Goal: Task Accomplishment & Management: Complete application form

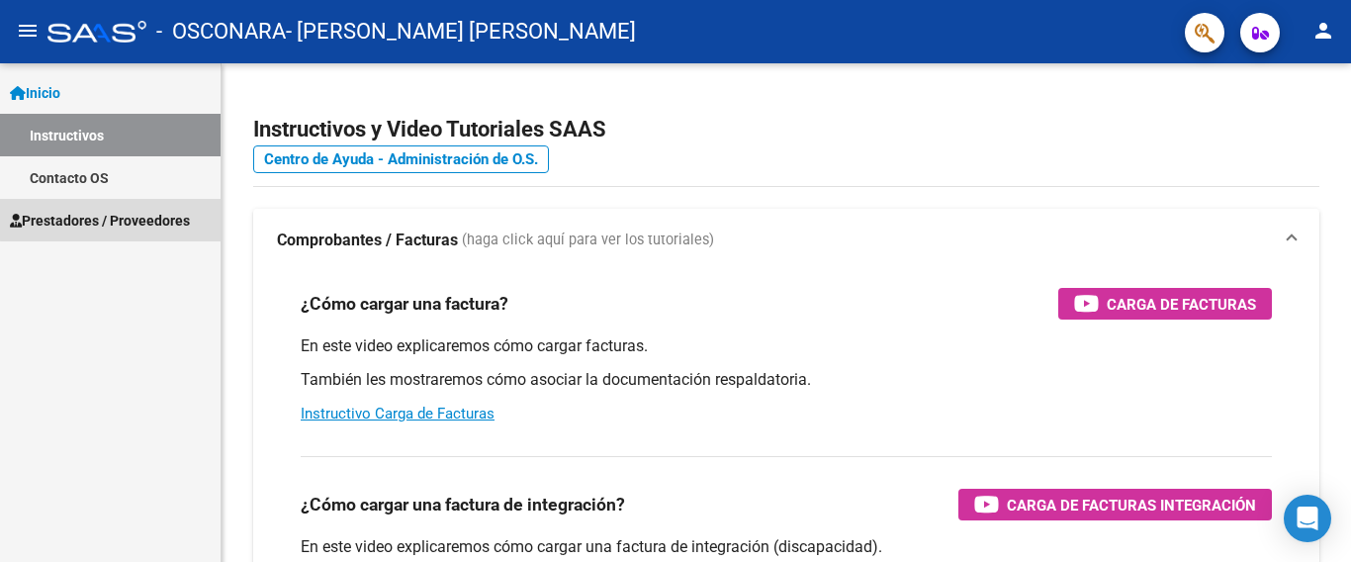
click at [143, 218] on span "Prestadores / Proveedores" at bounding box center [100, 221] width 180 height 22
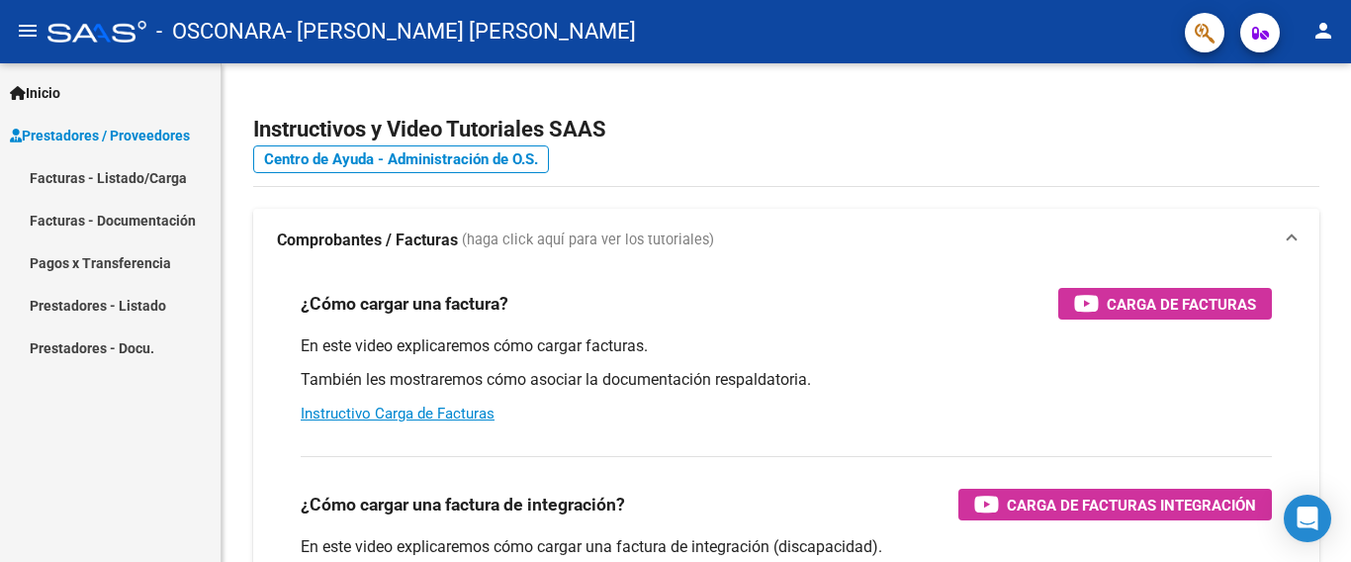
click at [141, 190] on link "Facturas - Listado/Carga" at bounding box center [110, 177] width 220 height 43
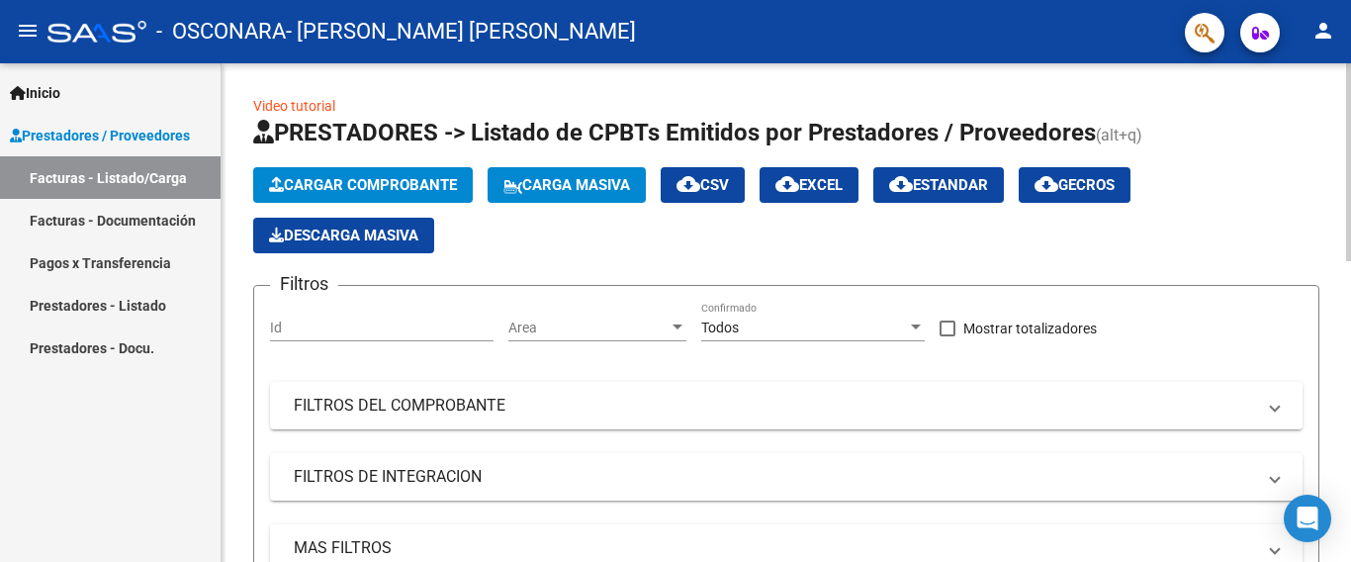
click at [308, 187] on span "Cargar Comprobante" at bounding box center [363, 185] width 188 height 18
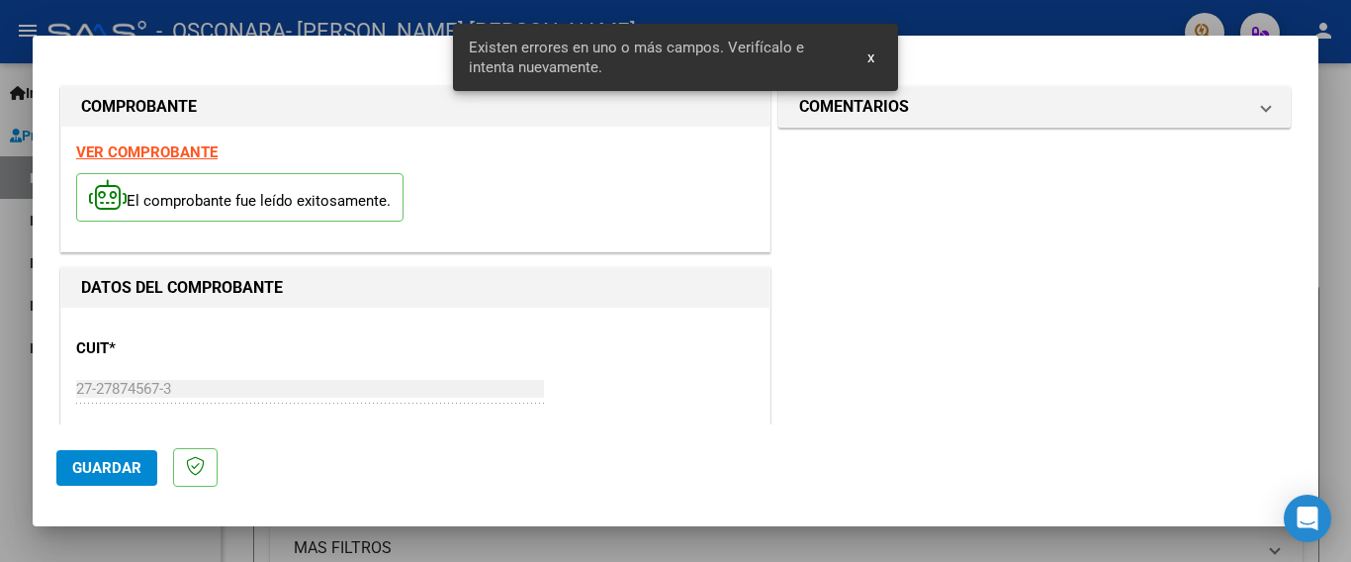
scroll to position [469, 0]
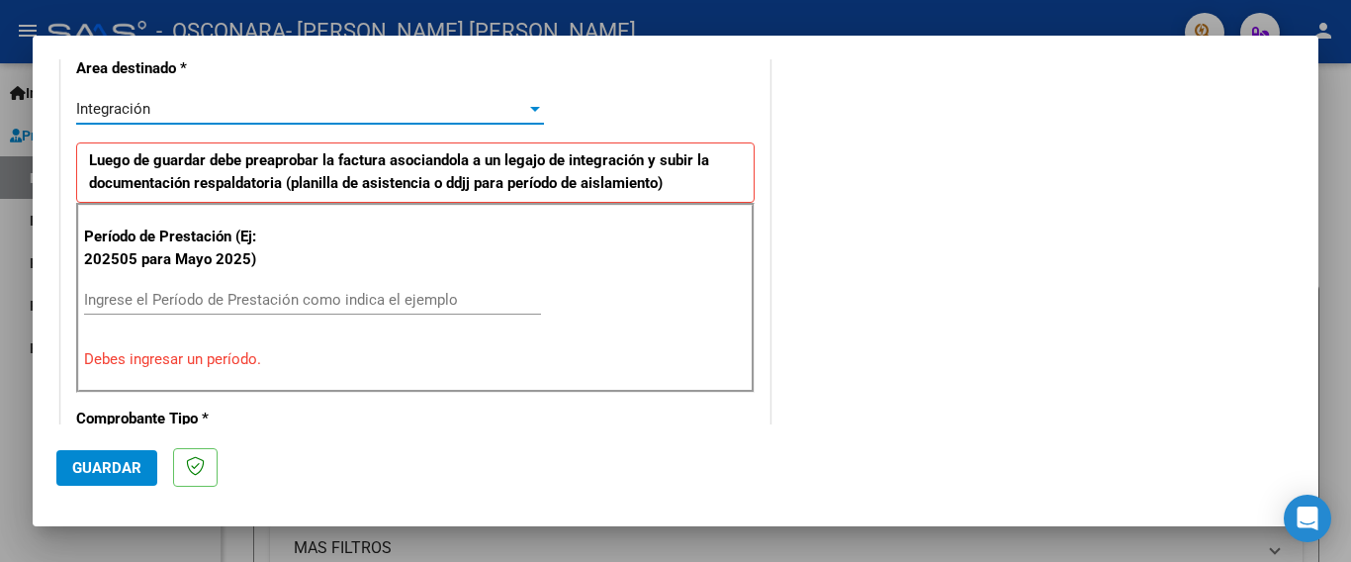
click at [532, 113] on div at bounding box center [535, 109] width 18 height 16
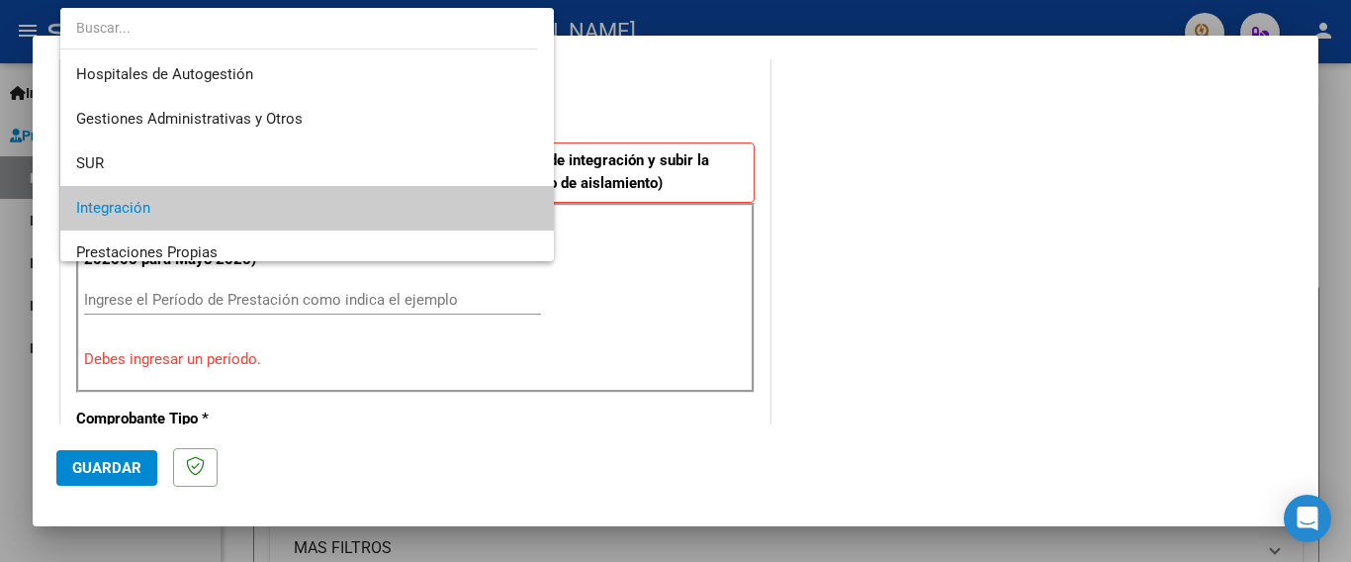
scroll to position [99, 0]
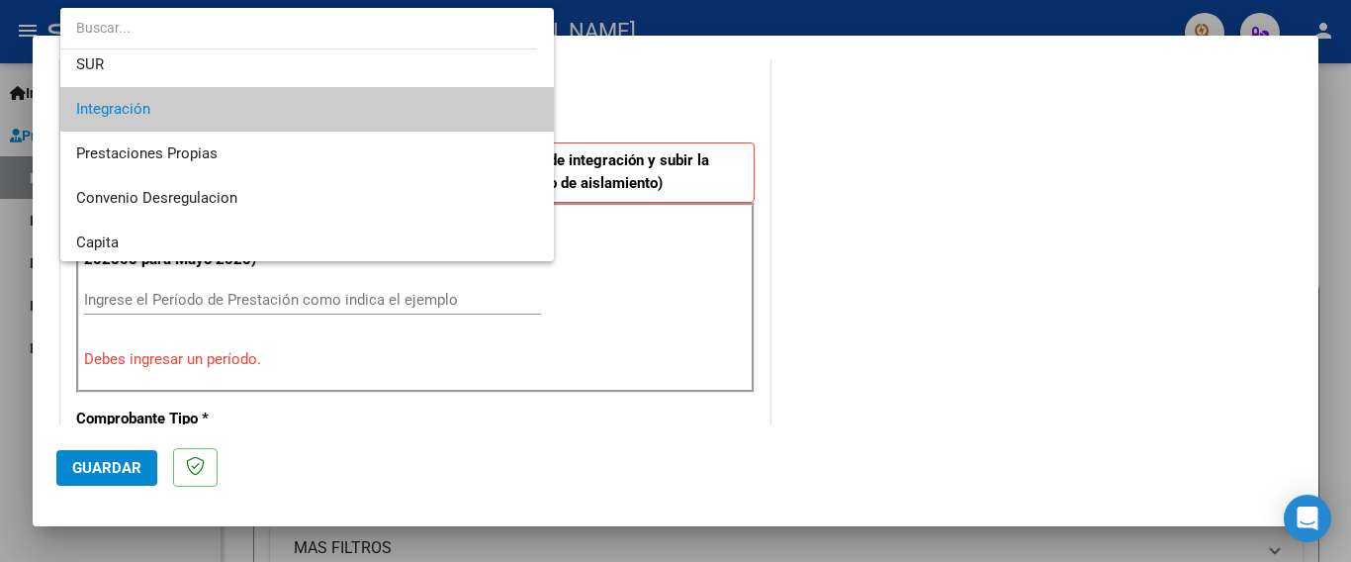
click at [532, 113] on mat-option "Integración" at bounding box center [306, 109] width 493 height 44
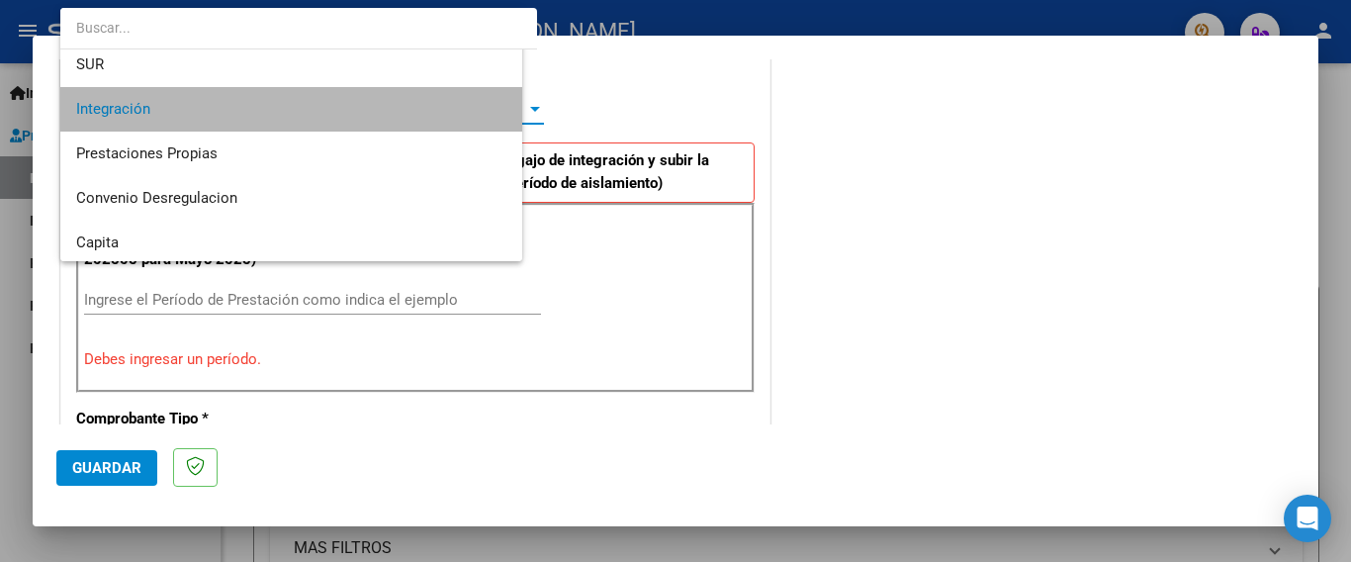
click at [532, 113] on div at bounding box center [535, 109] width 18 height 16
click at [512, 115] on span "Integración" at bounding box center [307, 109] width 462 height 44
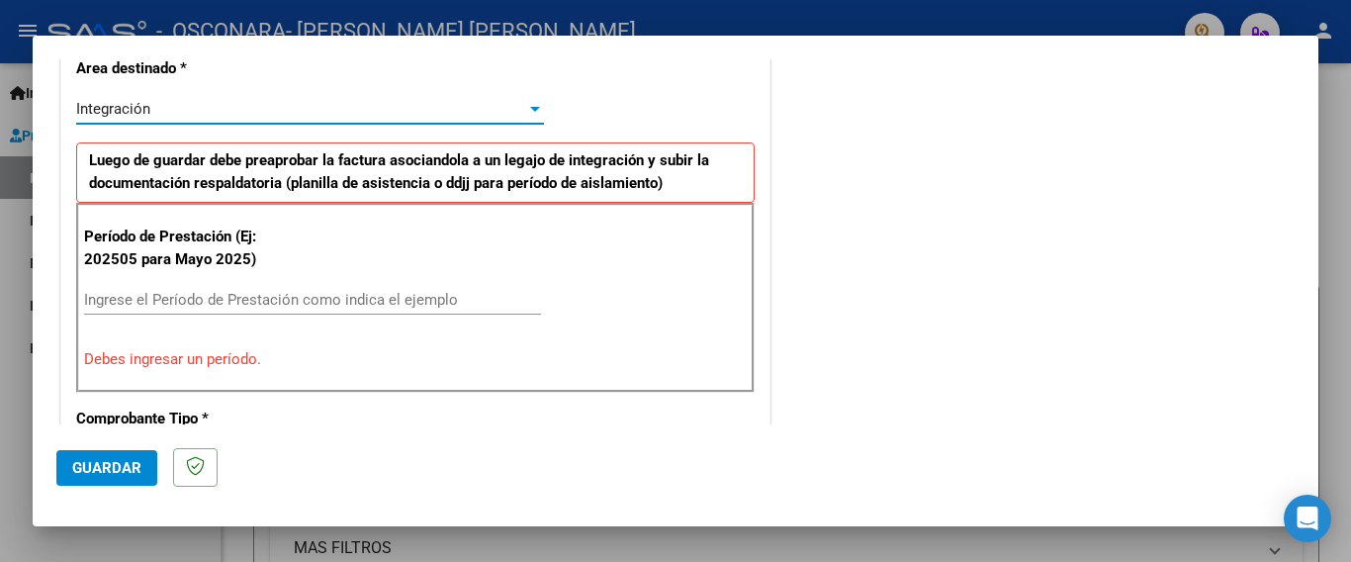
click at [284, 300] on input "Ingrese el Período de Prestación como indica el ejemplo" at bounding box center [312, 300] width 457 height 18
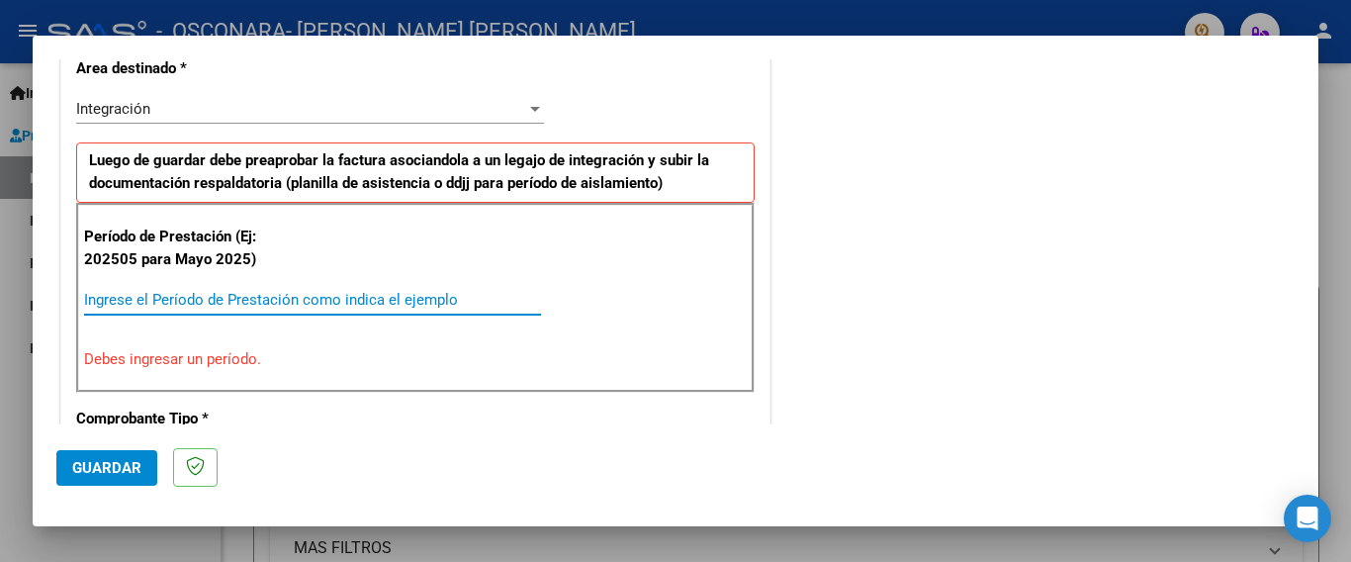
click at [231, 294] on input "Ingrese el Período de Prestación como indica el ejemplo" at bounding box center [312, 300] width 457 height 18
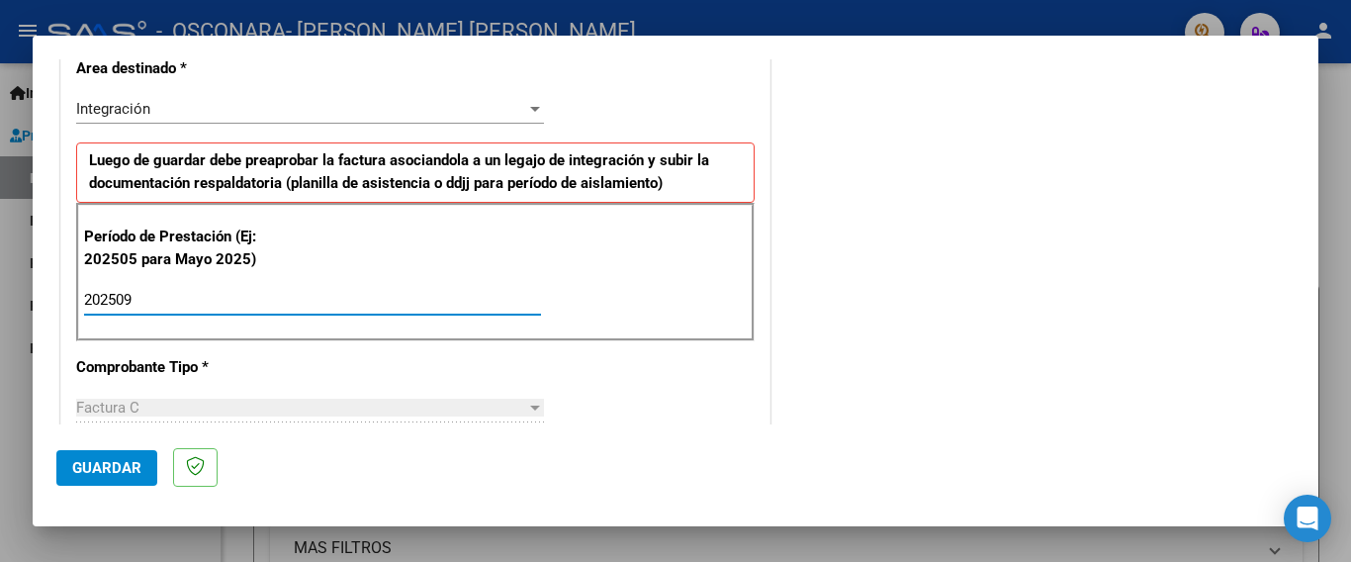
type input "202509"
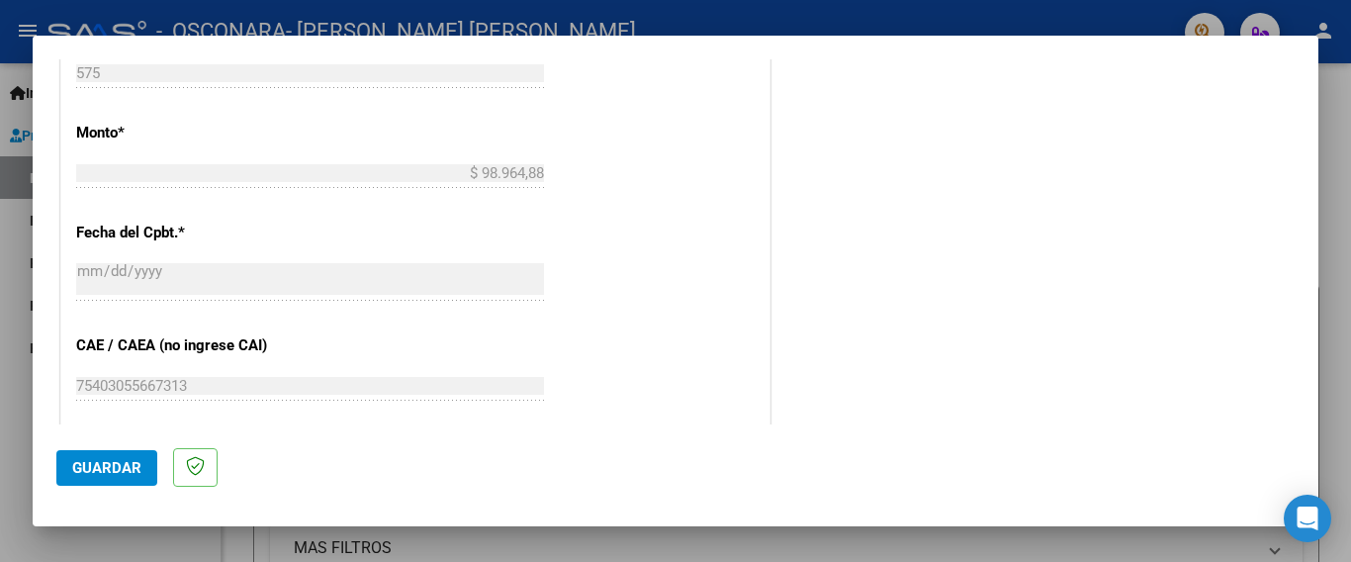
scroll to position [1059, 0]
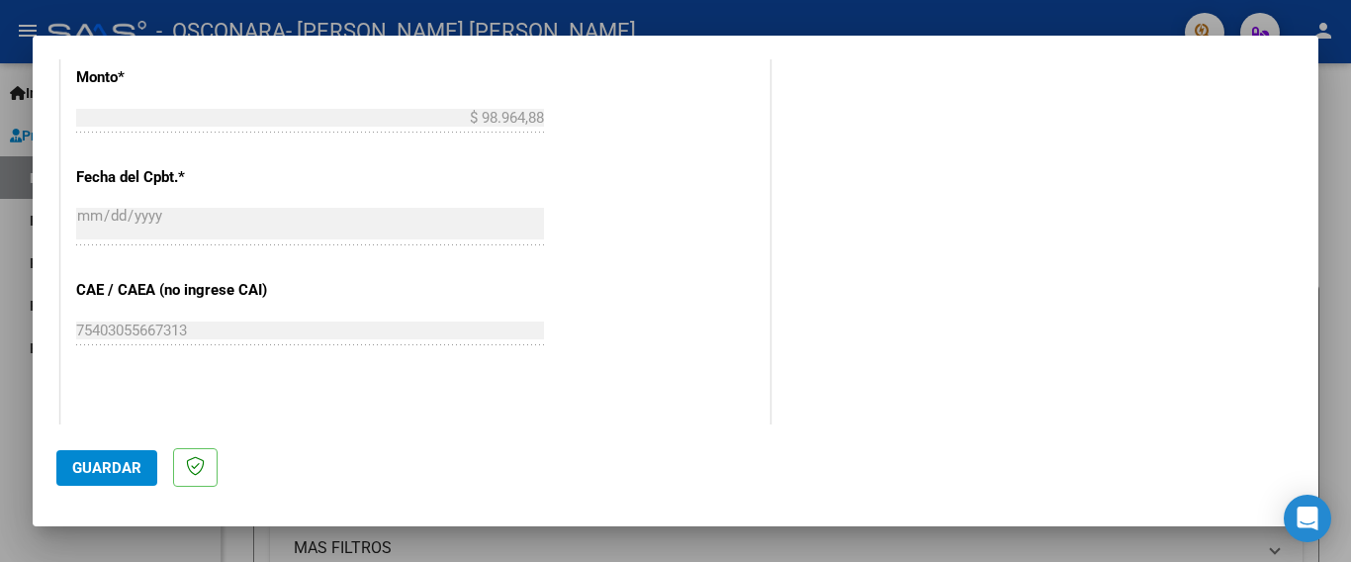
drag, startPoint x: 1326, startPoint y: 302, endPoint x: 1326, endPoint y: 315, distance: 13.8
click at [1326, 315] on div at bounding box center [675, 281] width 1351 height 562
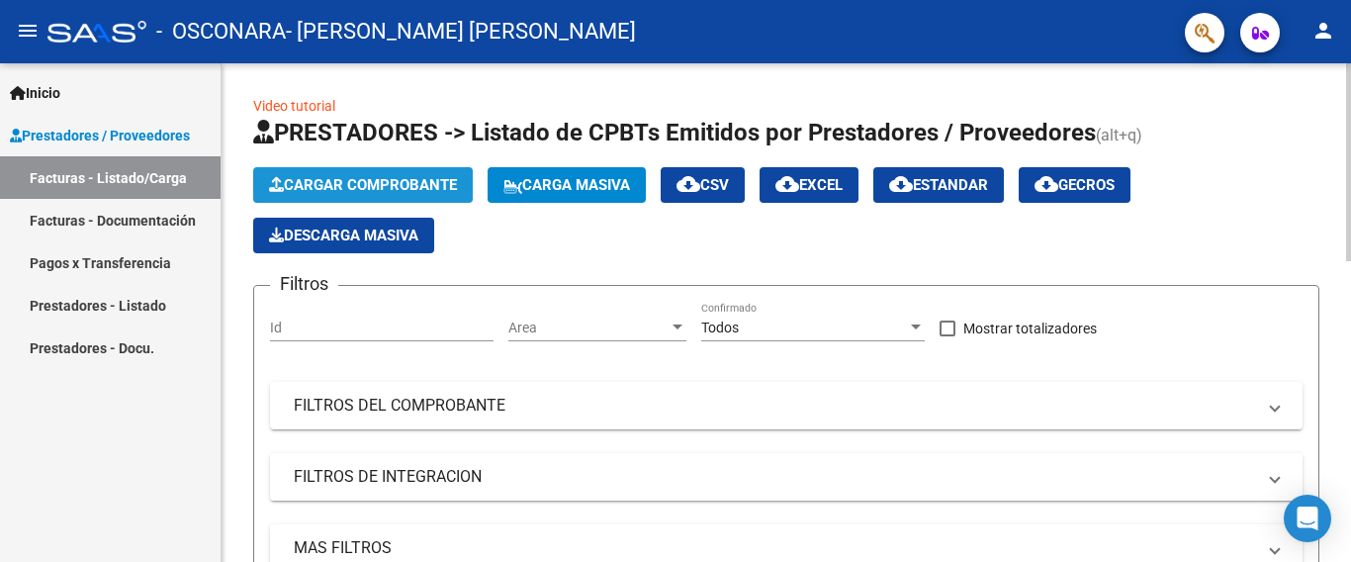
click at [311, 179] on span "Cargar Comprobante" at bounding box center [363, 185] width 188 height 18
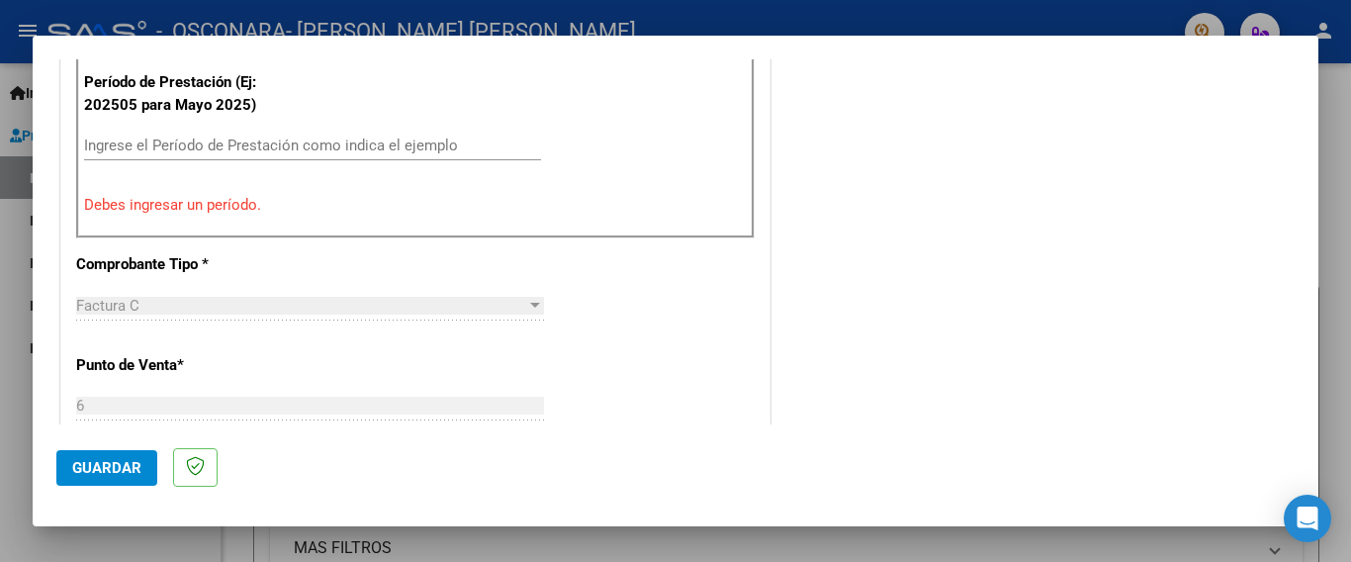
scroll to position [612, 0]
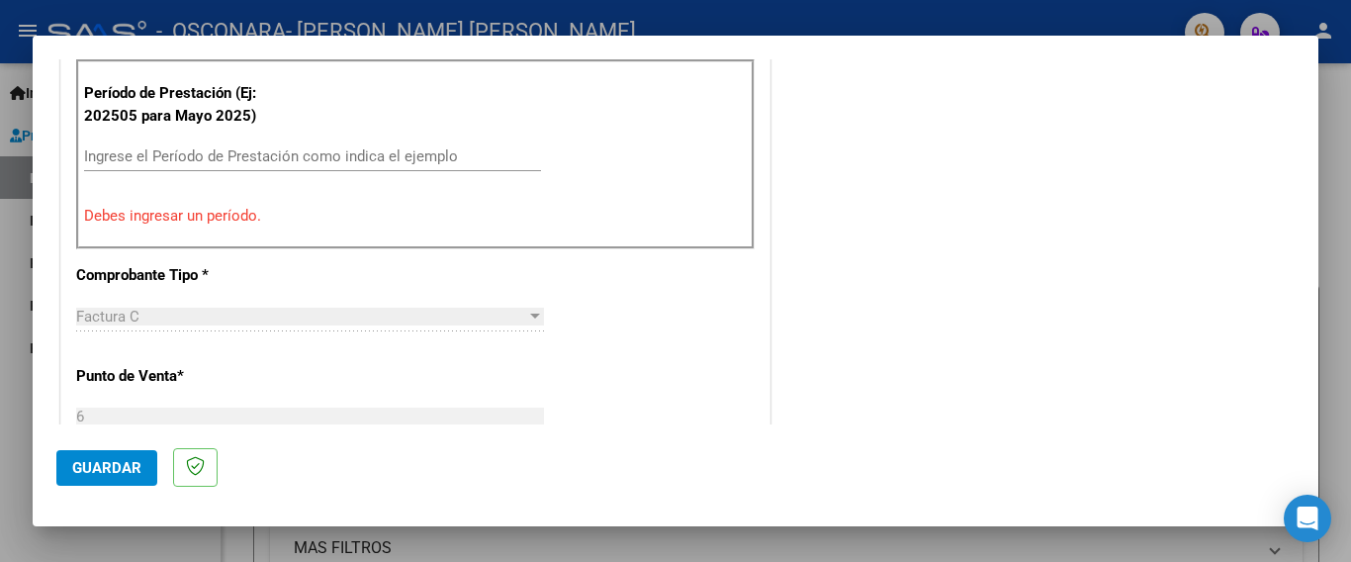
click at [436, 148] on input "Ingrese el Período de Prestación como indica el ejemplo" at bounding box center [312, 156] width 457 height 18
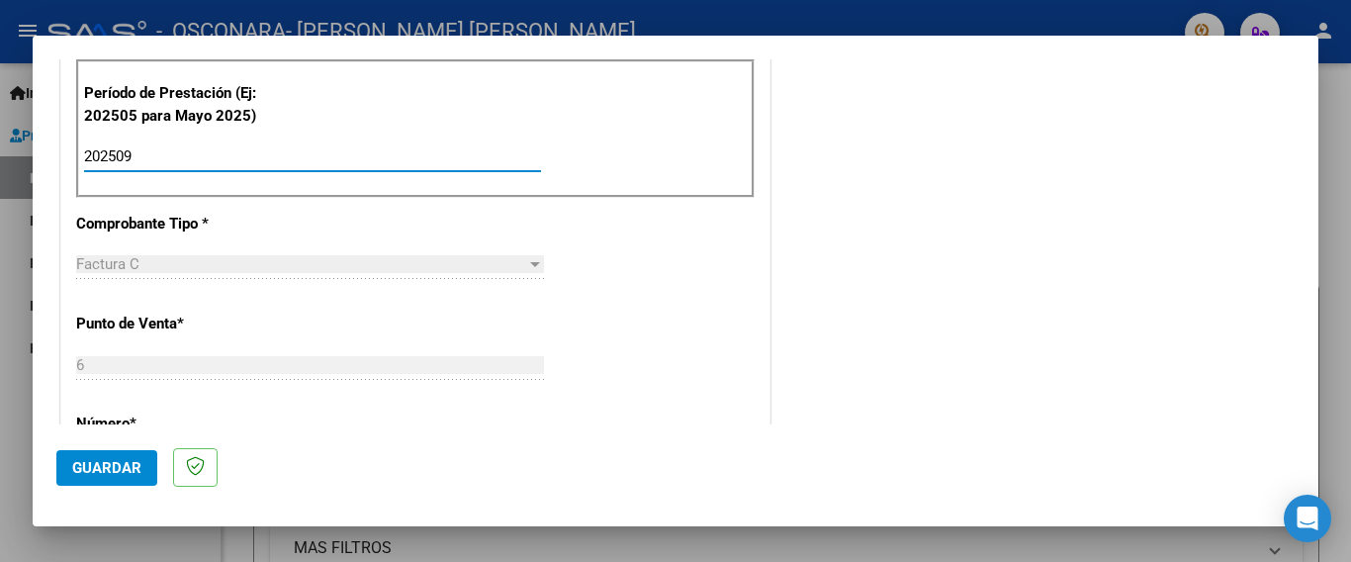
type input "202509"
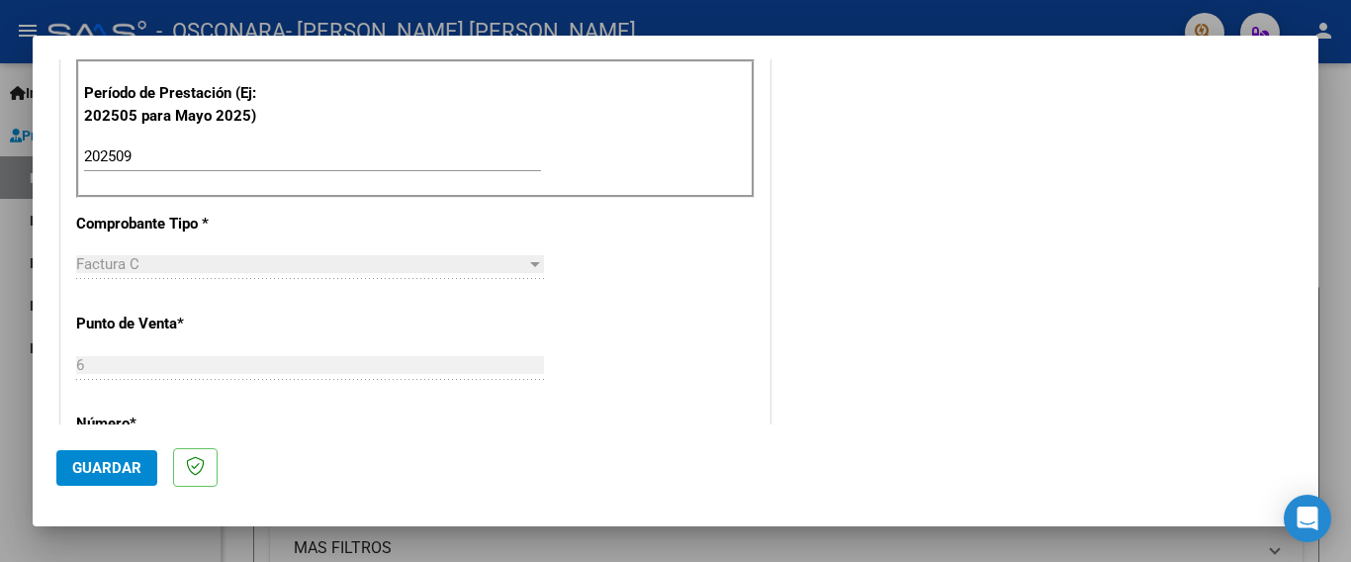
click at [963, 238] on div "COMENTARIOS Comentarios del Prestador / Gerenciador:" at bounding box center [1034, 329] width 520 height 1718
click at [125, 463] on span "Guardar" at bounding box center [106, 468] width 69 height 18
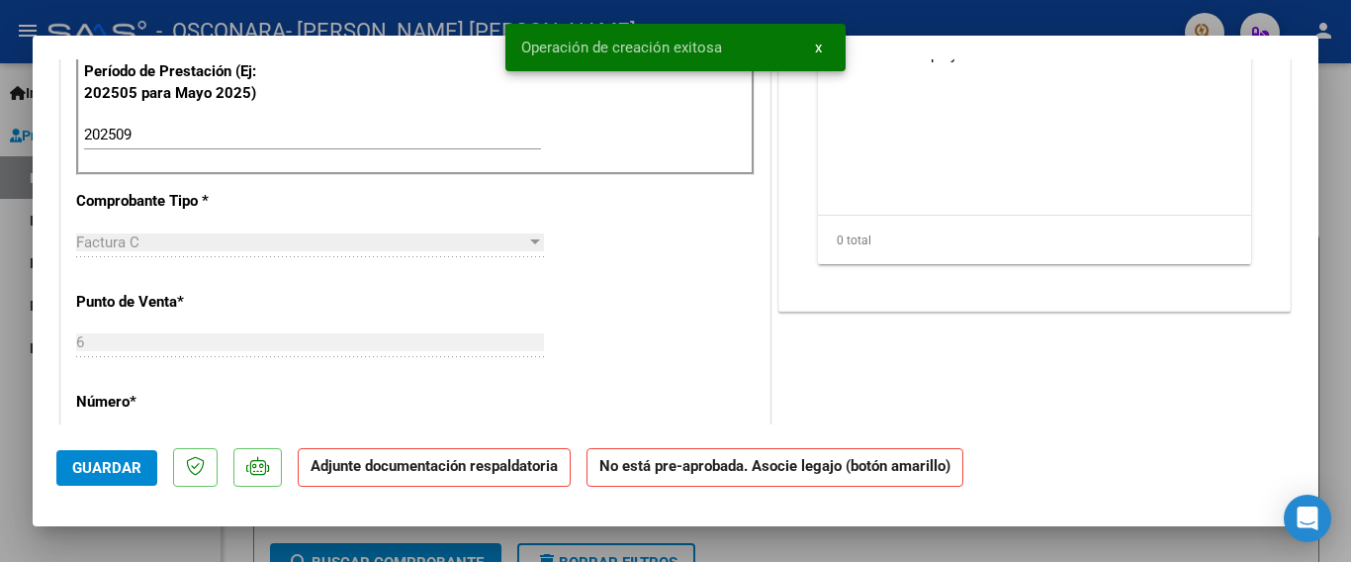
scroll to position [0, 0]
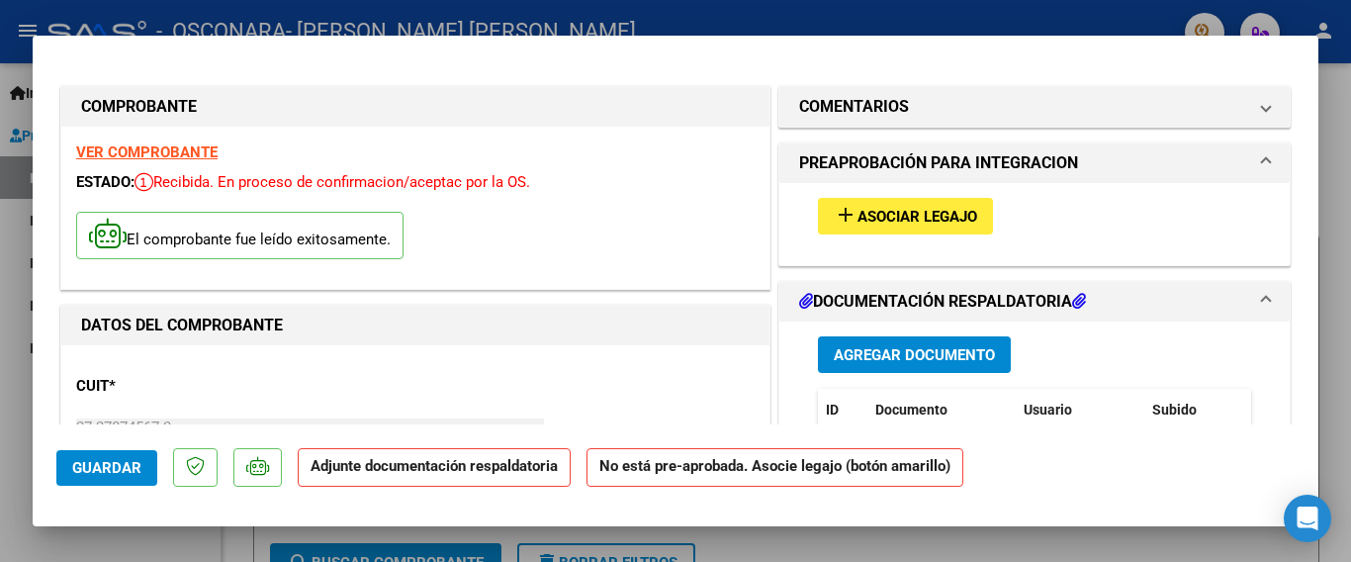
click at [925, 223] on span "Asociar Legajo" at bounding box center [917, 217] width 120 height 18
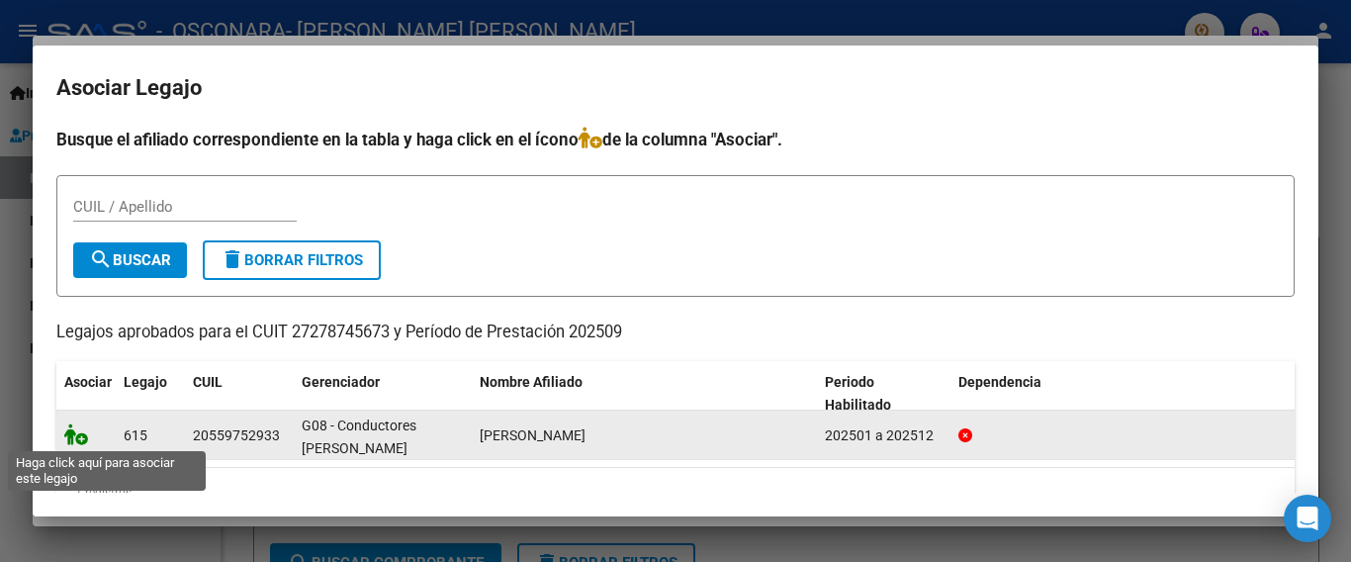
click at [86, 432] on icon at bounding box center [76, 434] width 24 height 22
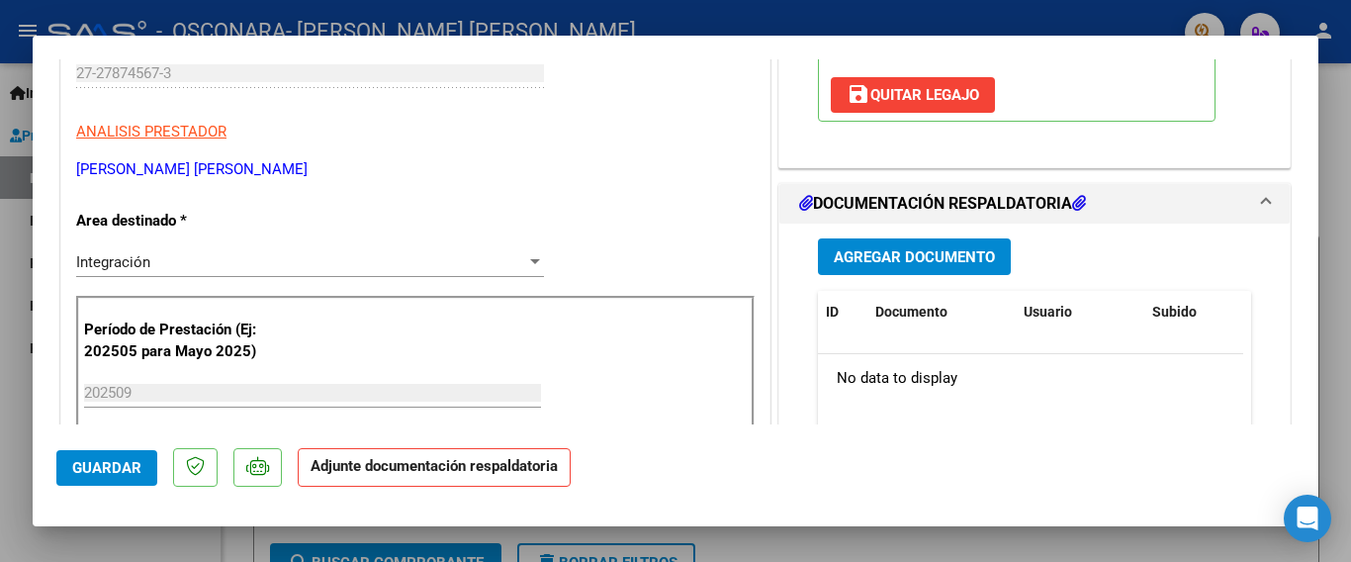
scroll to position [448, 0]
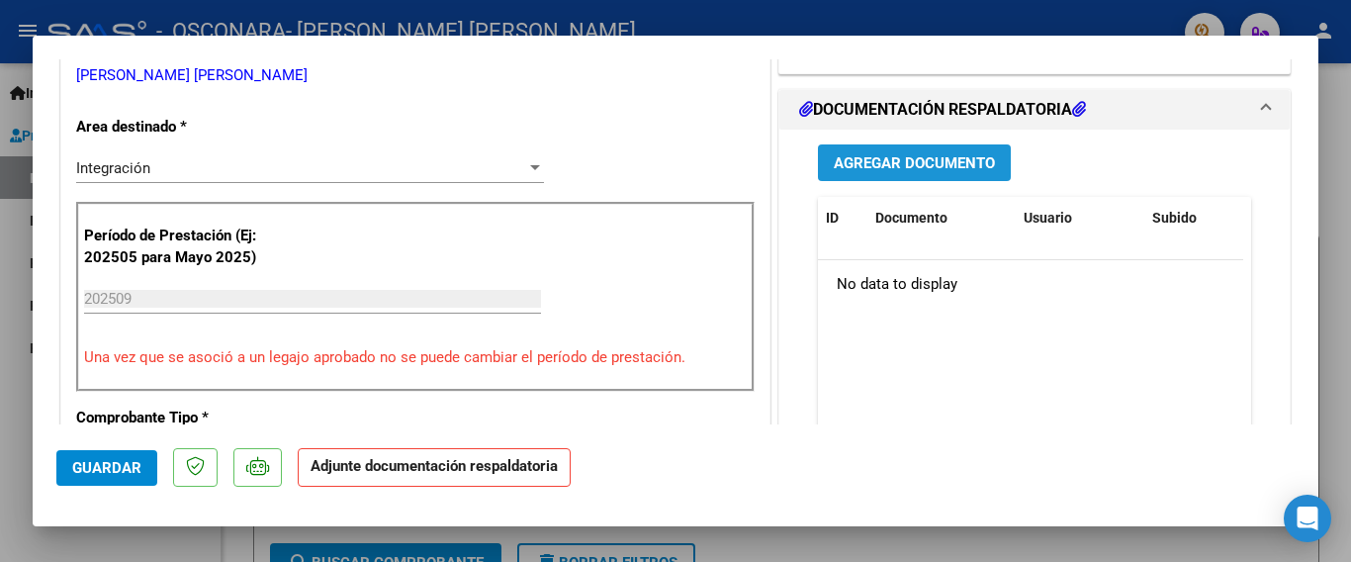
click at [948, 148] on button "Agregar Documento" at bounding box center [914, 162] width 193 height 37
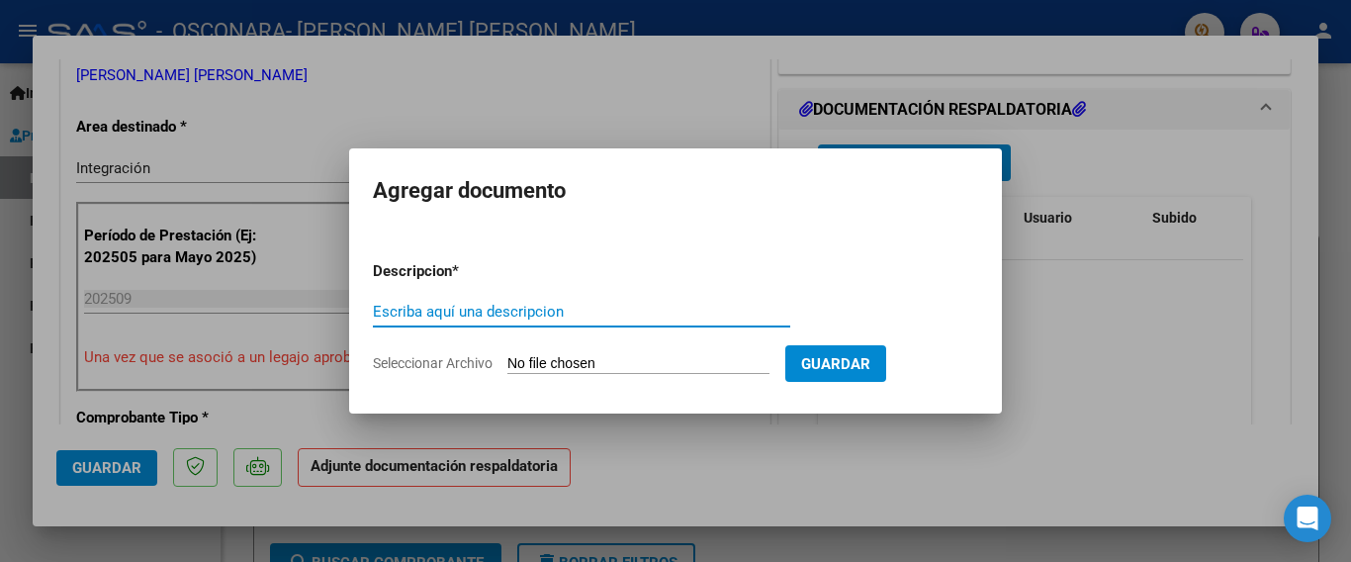
click at [546, 311] on input "Escriba aquí una descripcion" at bounding box center [581, 312] width 417 height 18
click at [507, 315] on input "PLANILLA AGOSTO 2025" at bounding box center [581, 312] width 417 height 18
type input "PLANILLA SEPTEIMBRE 2025"
click at [512, 354] on app-file-uploader "Seleccionar Archivo" at bounding box center [579, 363] width 412 height 18
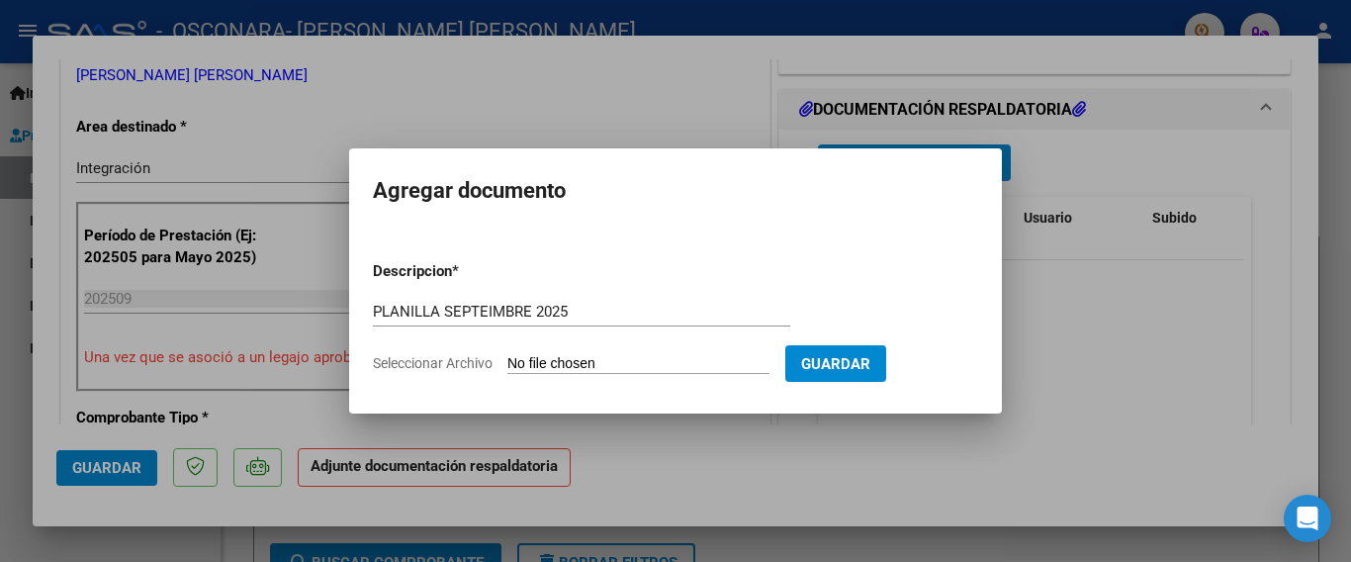
click at [510, 355] on input "Seleccionar Archivo" at bounding box center [638, 364] width 262 height 19
type input "C:\fakepath\PLANILLA SEPTIEMBRE 25-[PERSON_NAME].pdf"
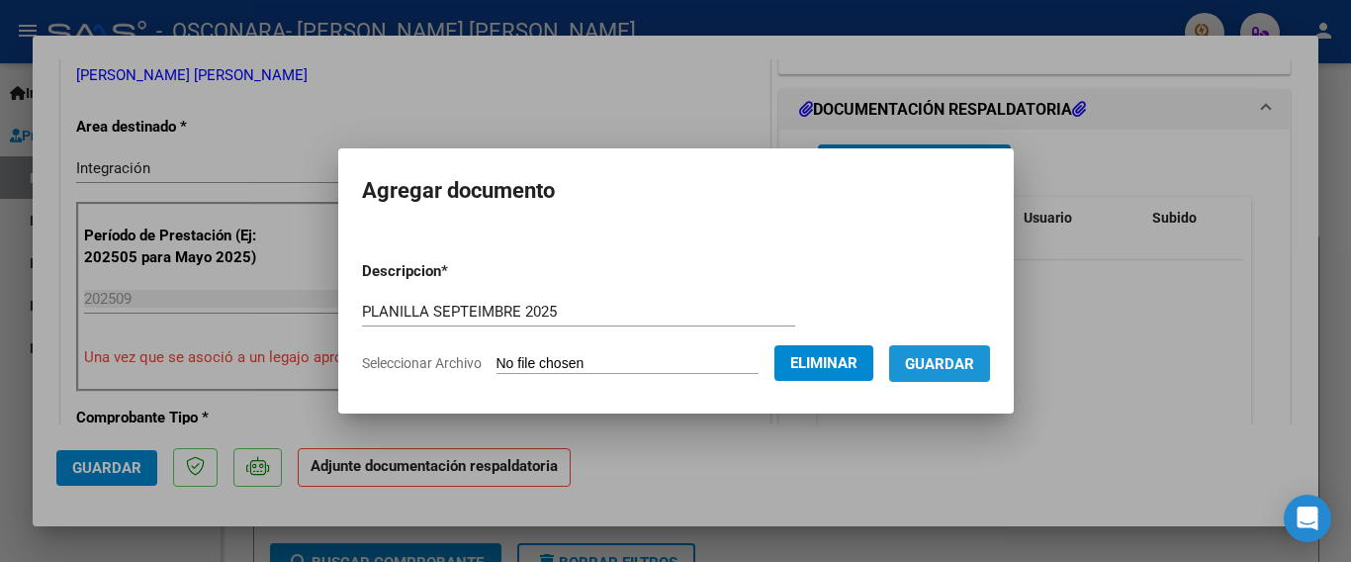
click at [948, 365] on span "Guardar" at bounding box center [939, 364] width 69 height 18
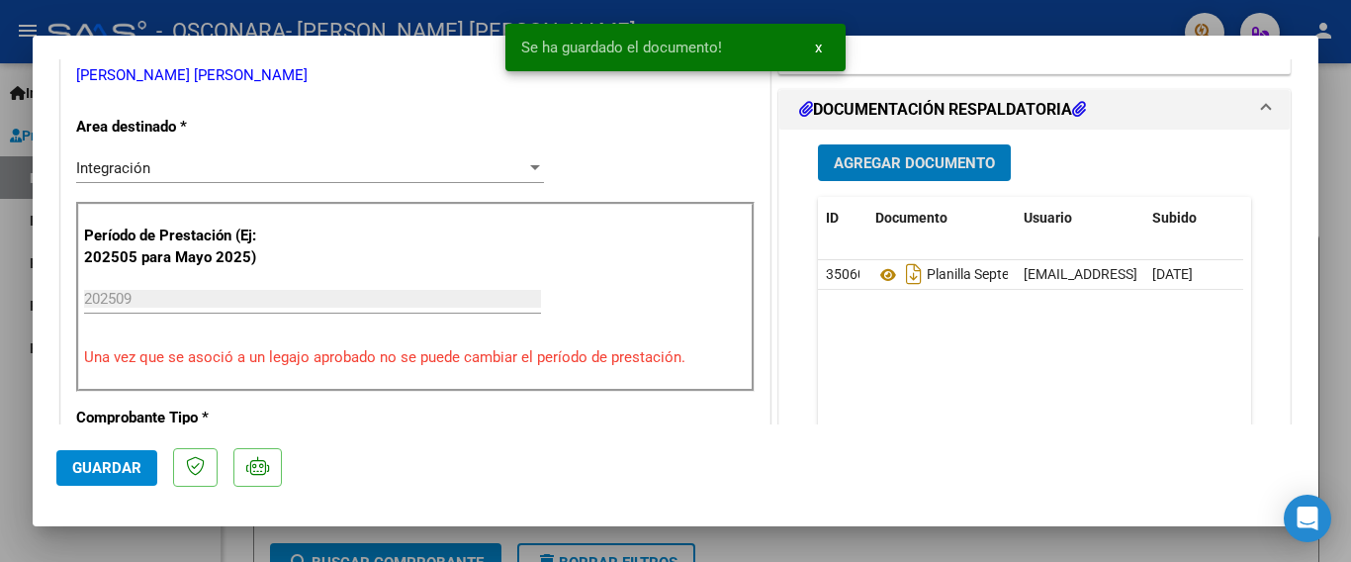
click at [963, 153] on span "Agregar Documento" at bounding box center [914, 162] width 161 height 18
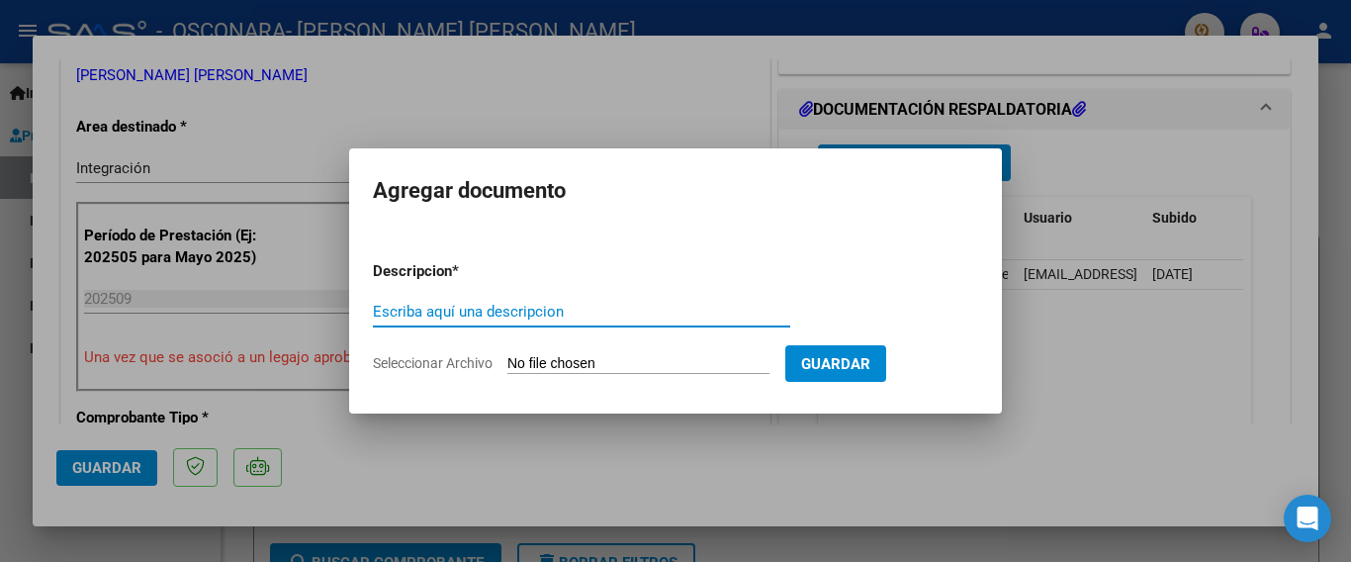
click at [498, 308] on input "Escriba aquí una descripcion" at bounding box center [581, 312] width 417 height 18
click at [553, 312] on input "INFORME MENSUAL MAYO 2025" at bounding box center [581, 312] width 417 height 18
type input "INFORME MENSUAL SEPTIEMBRE 2025"
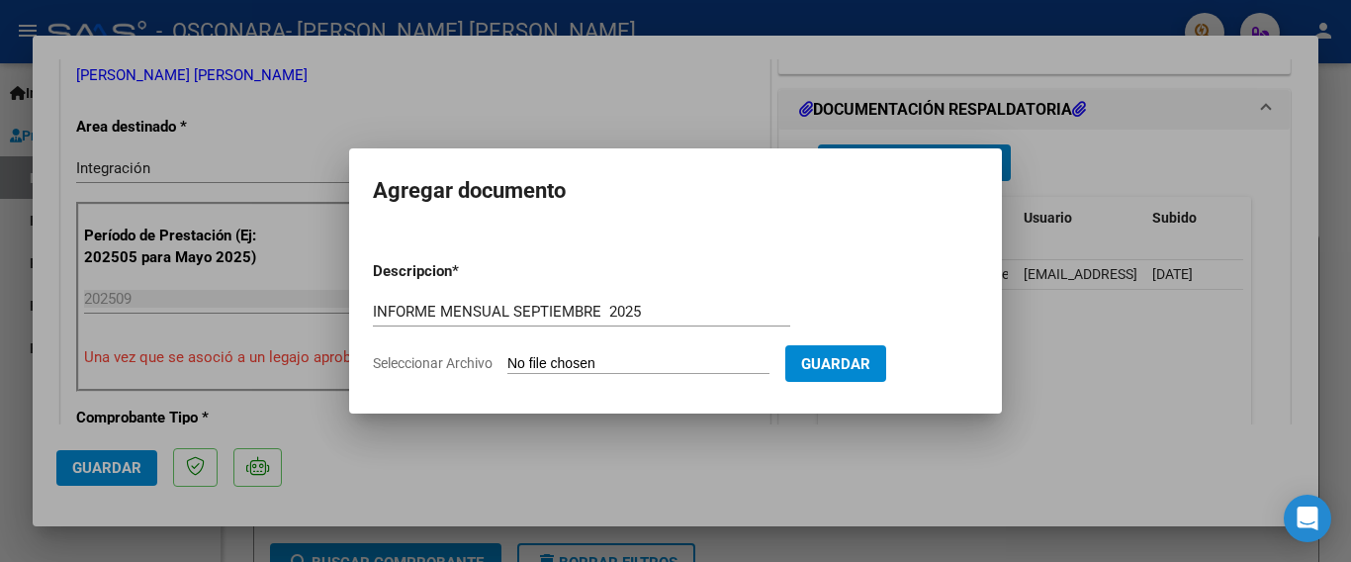
click at [621, 362] on input "Seleccionar Archivo" at bounding box center [638, 364] width 262 height 19
type input "C:\fakepath\INFORME SEPTIEMBRE 2025.pdf"
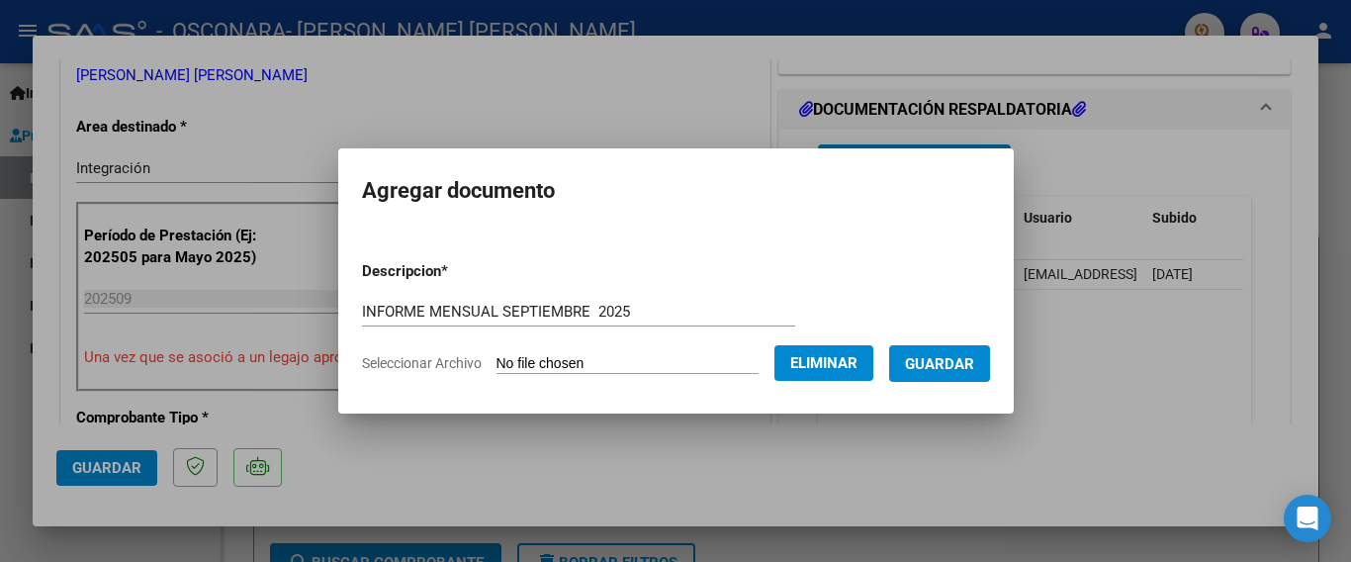
click at [953, 361] on span "Guardar" at bounding box center [939, 364] width 69 height 18
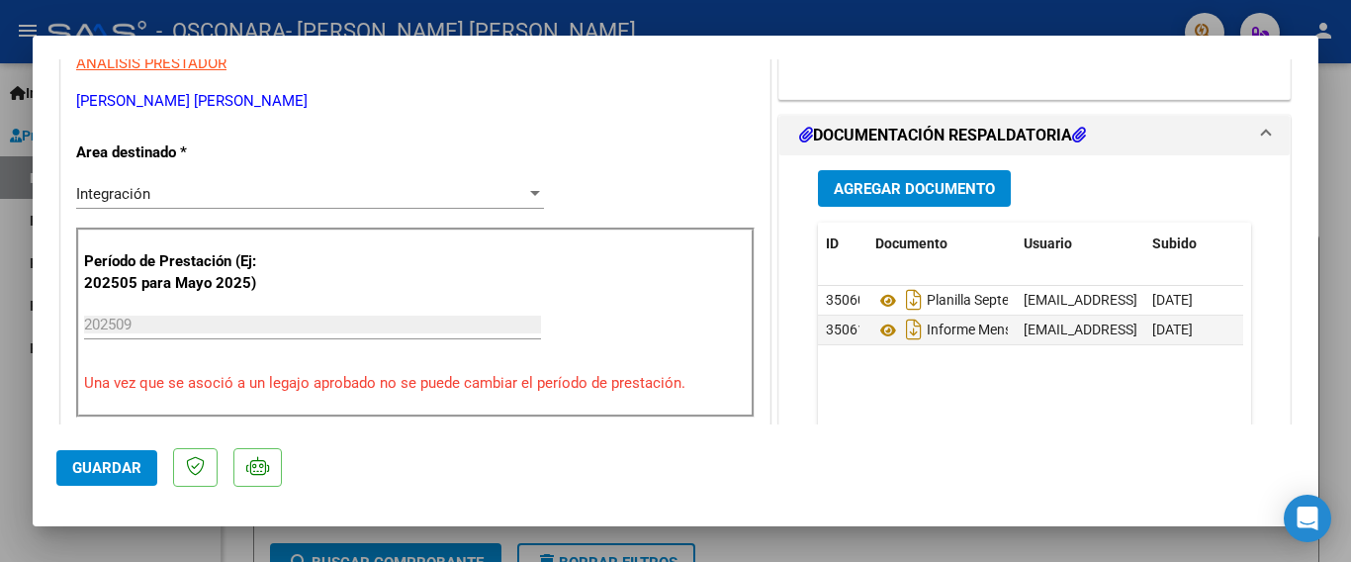
scroll to position [437, 0]
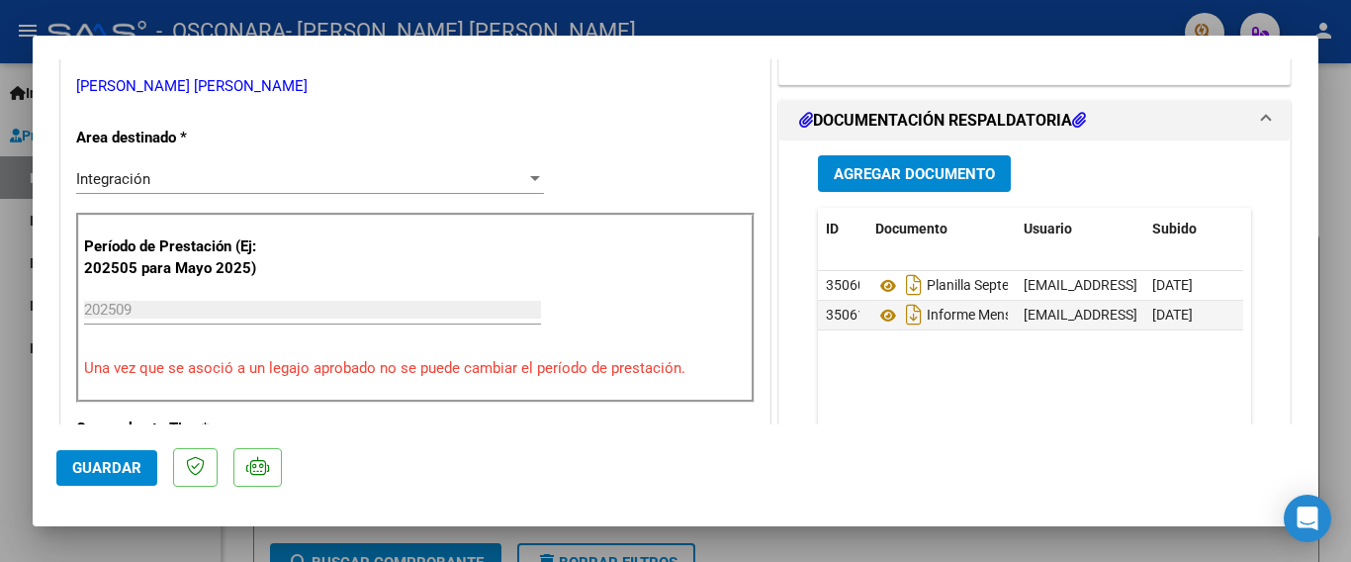
click at [79, 459] on span "Guardar" at bounding box center [106, 468] width 69 height 18
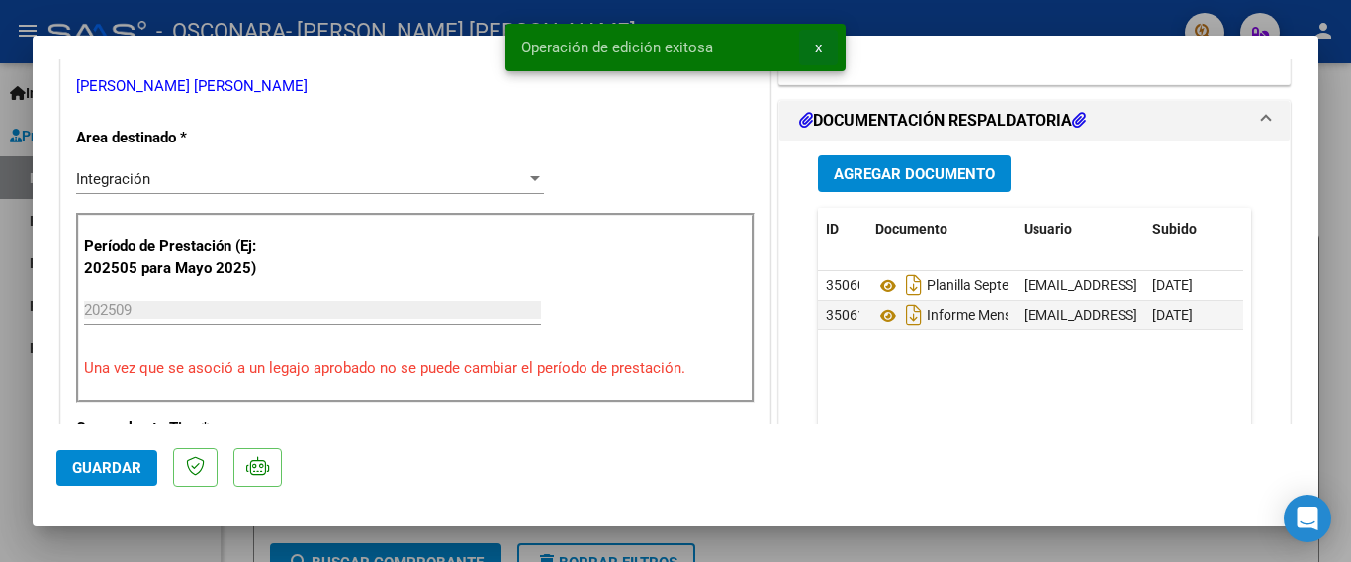
click at [821, 38] on button "x" at bounding box center [818, 48] width 39 height 36
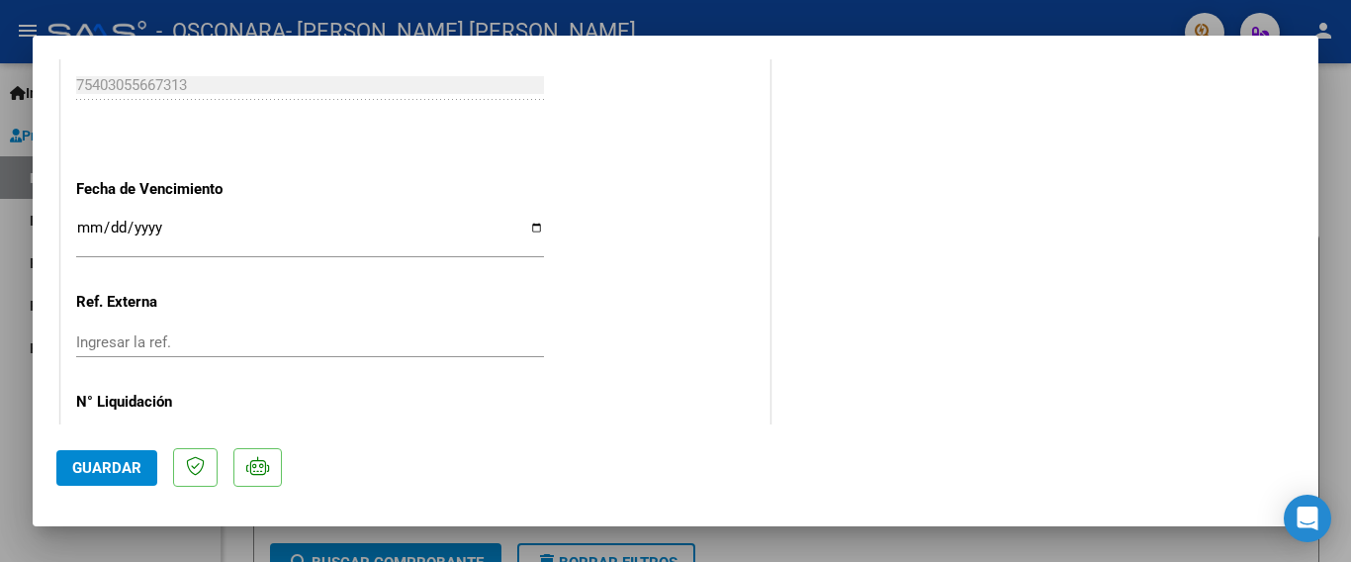
scroll to position [1380, 0]
